Goal: Check status

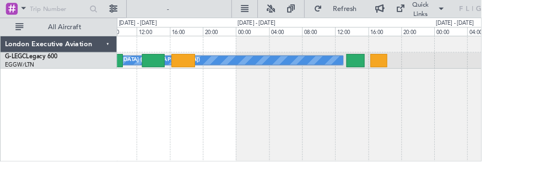
click at [397, 71] on div at bounding box center [399, 68] width 20 height 15
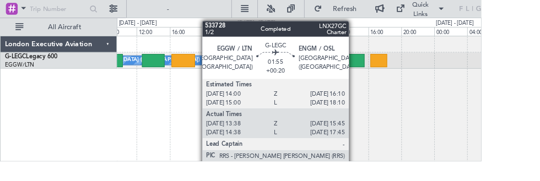
click at [468, 115] on div "A/C Unavailable [GEOGRAPHIC_DATA] ([GEOGRAPHIC_DATA]) A/C Unavailable [GEOGRAPH…" at bounding box center [336, 111] width 410 height 142
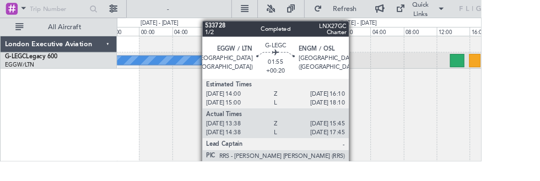
click at [507, 73] on div at bounding box center [513, 68] width 16 height 15
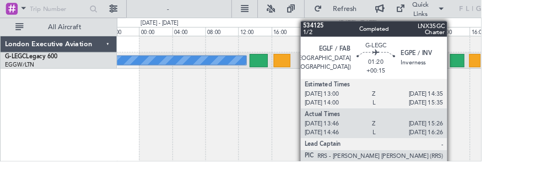
click at [280, 119] on div "A/C Unavailable [GEOGRAPHIC_DATA] ([GEOGRAPHIC_DATA])" at bounding box center [336, 111] width 410 height 142
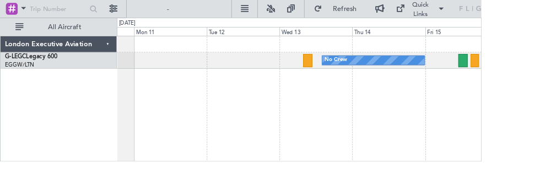
click at [349, 63] on div at bounding box center [345, 68] width 11 height 15
